Goal: Check status: Check status

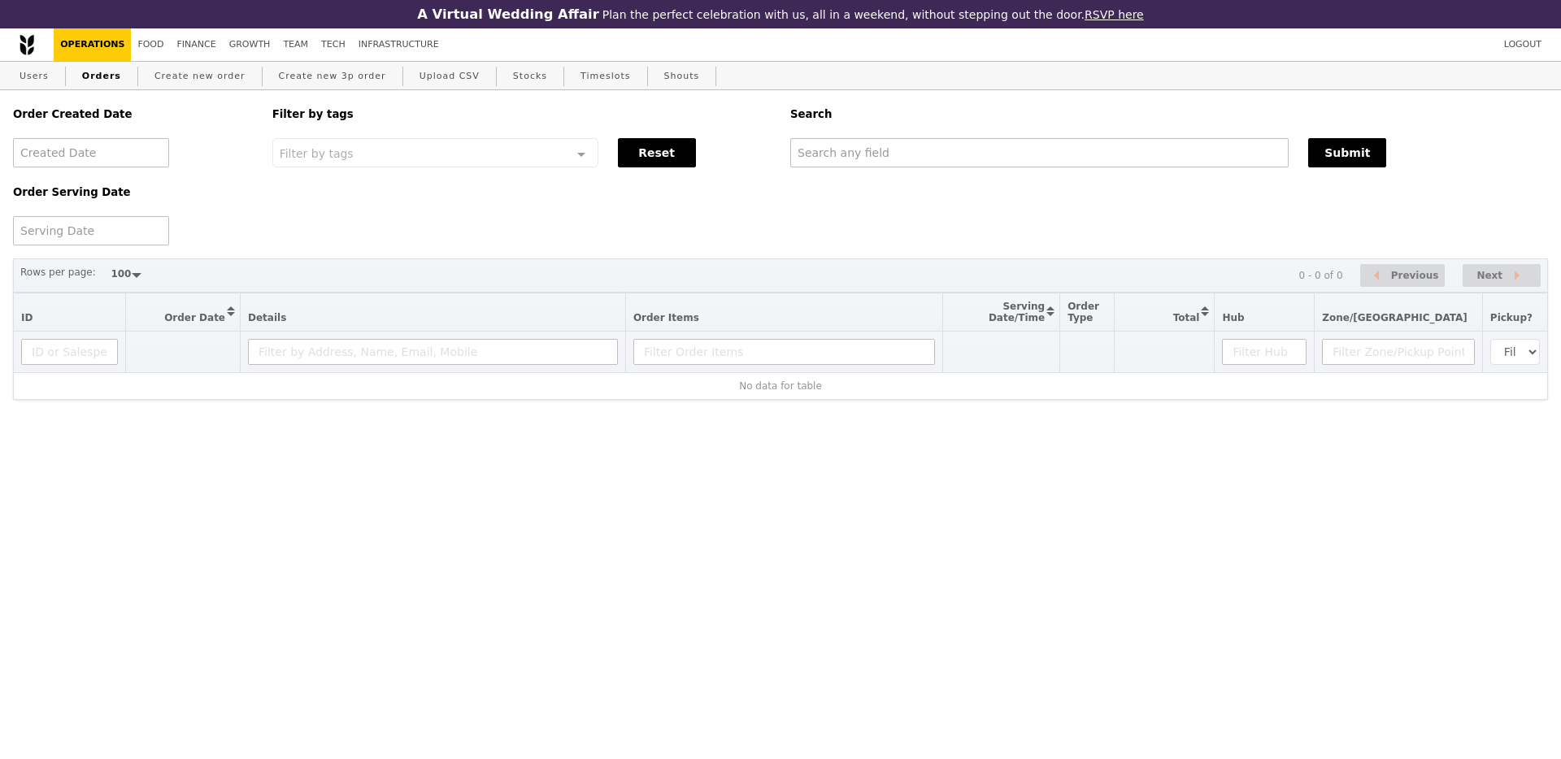
select select "100"
click at [874, 150] on input "text" at bounding box center [1039, 152] width 498 height 29
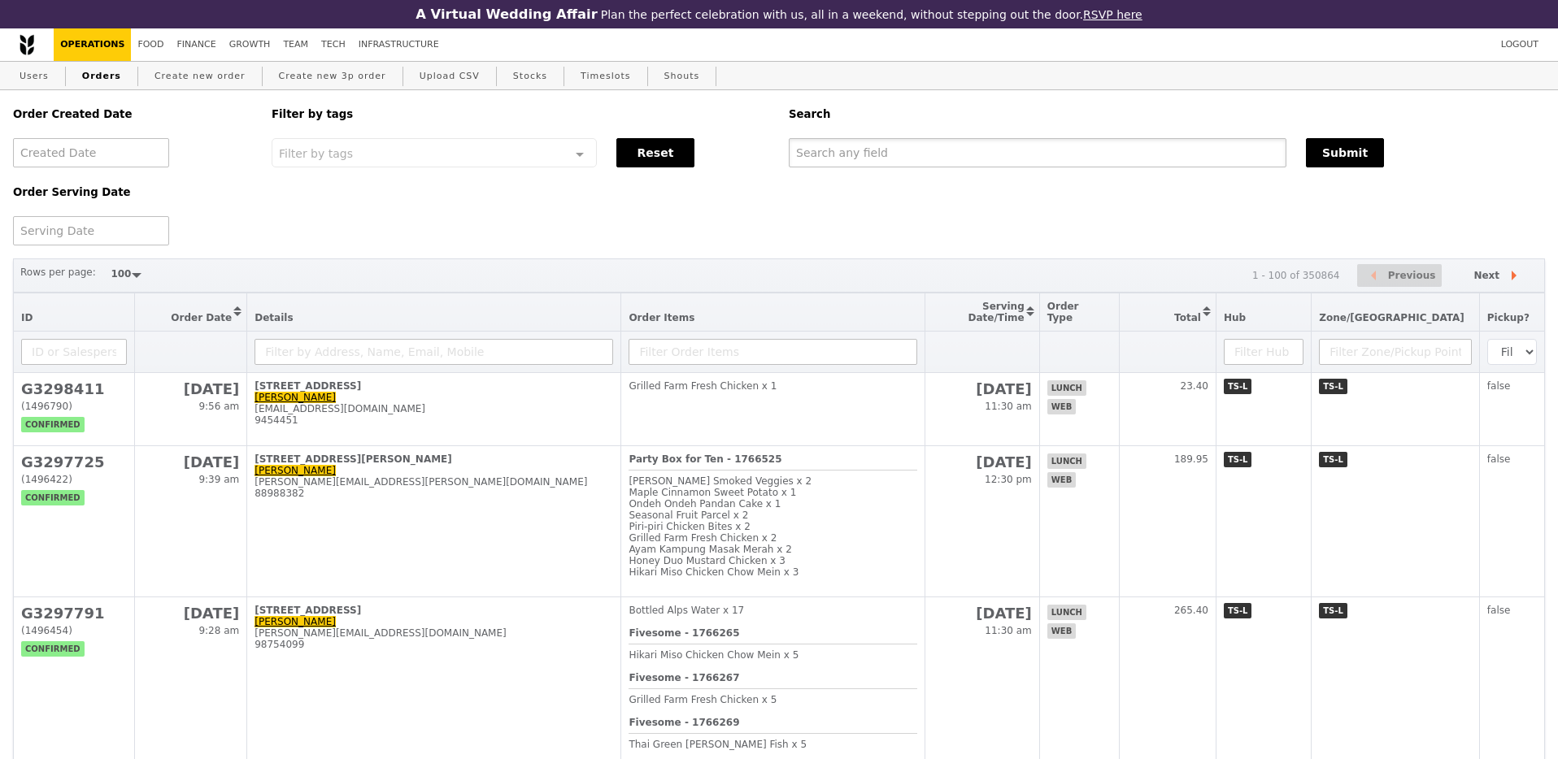
paste input "[EMAIL_ADDRESS][DOMAIN_NAME]"
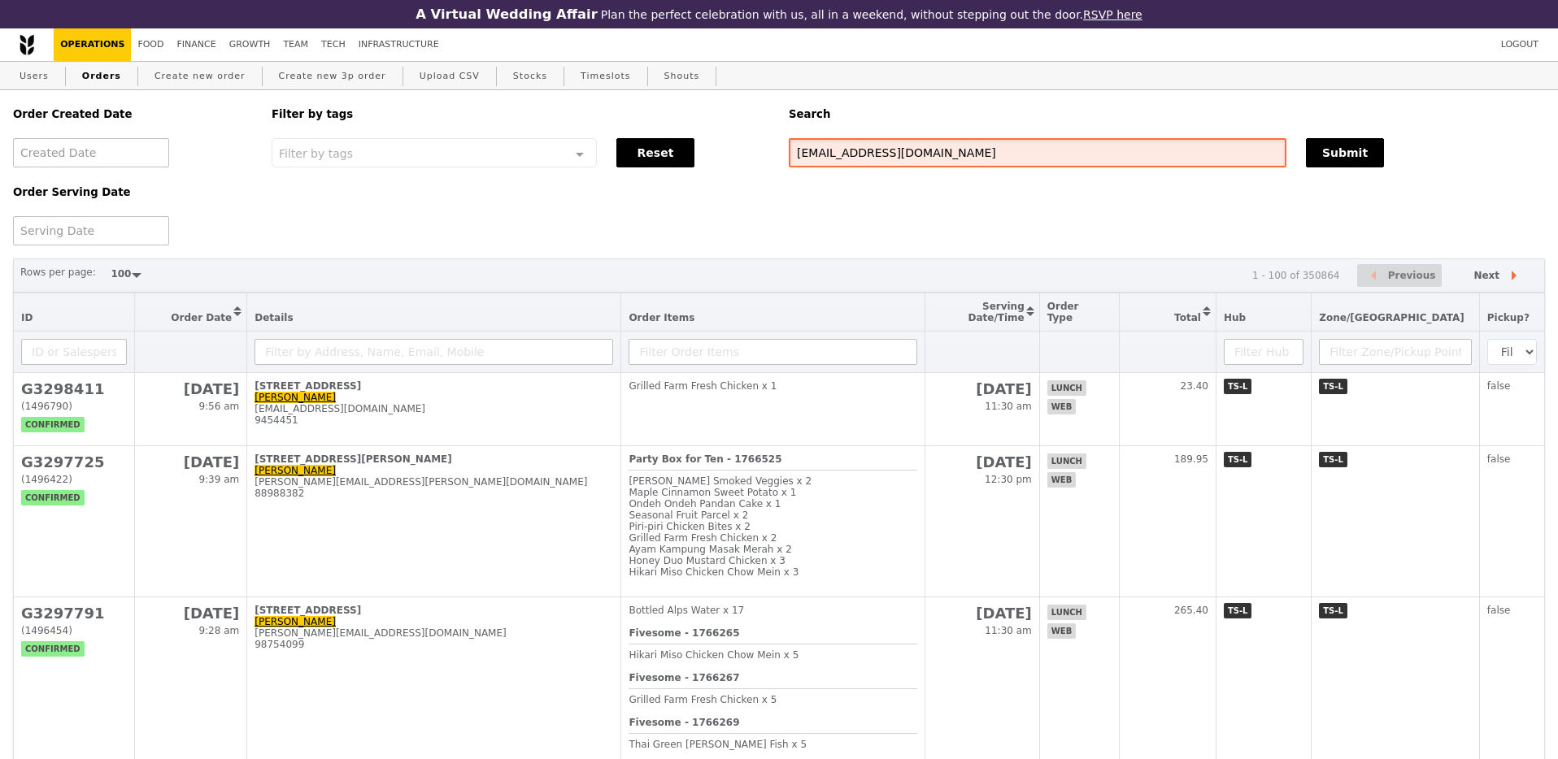
type input "[EMAIL_ADDRESS][DOMAIN_NAME]"
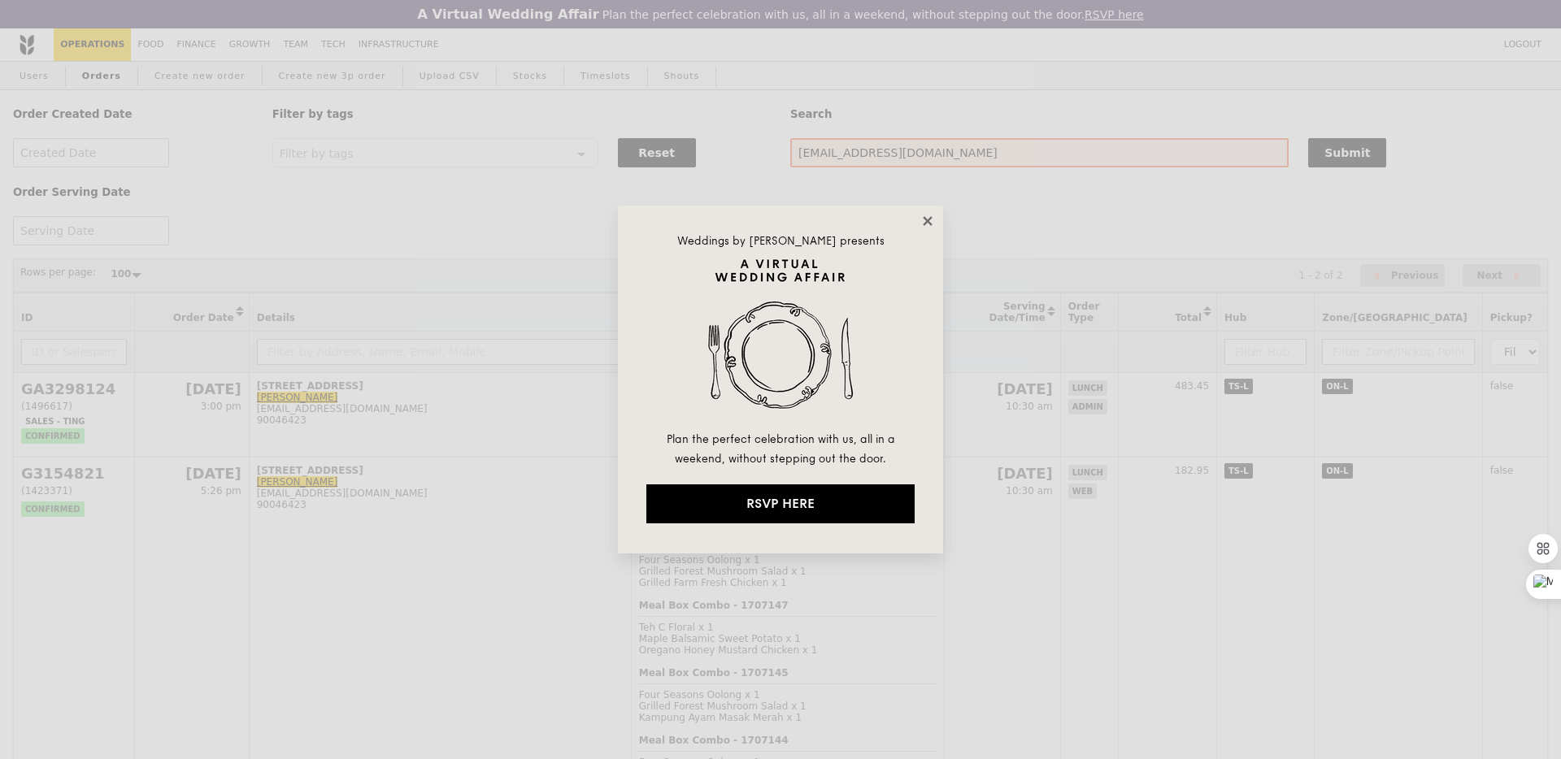
click at [933, 222] on icon at bounding box center [927, 221] width 15 height 15
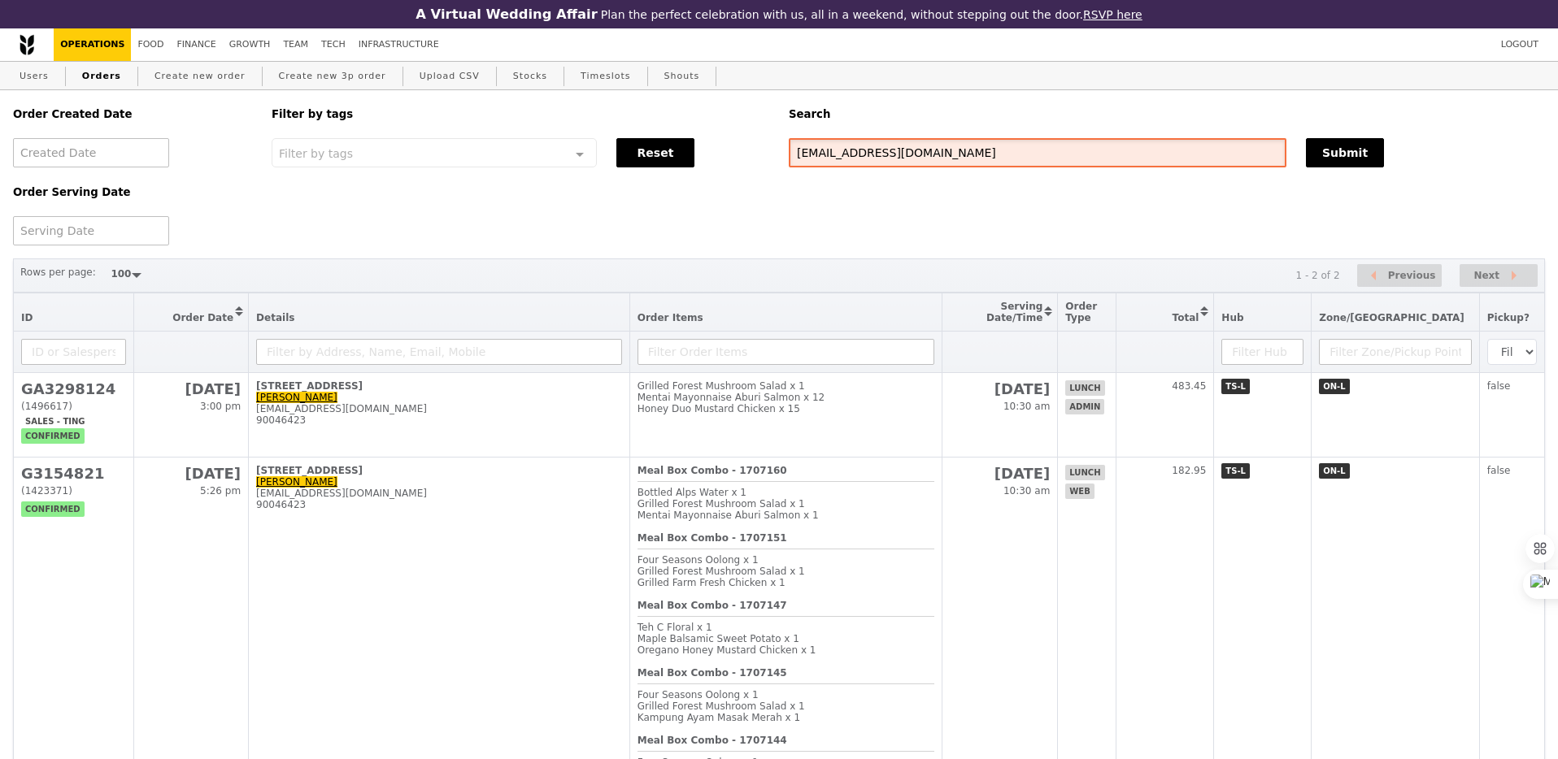
click at [1041, 148] on input "[EMAIL_ADDRESS][DOMAIN_NAME]" at bounding box center [1038, 152] width 498 height 29
